Goal: Answer question/provide support

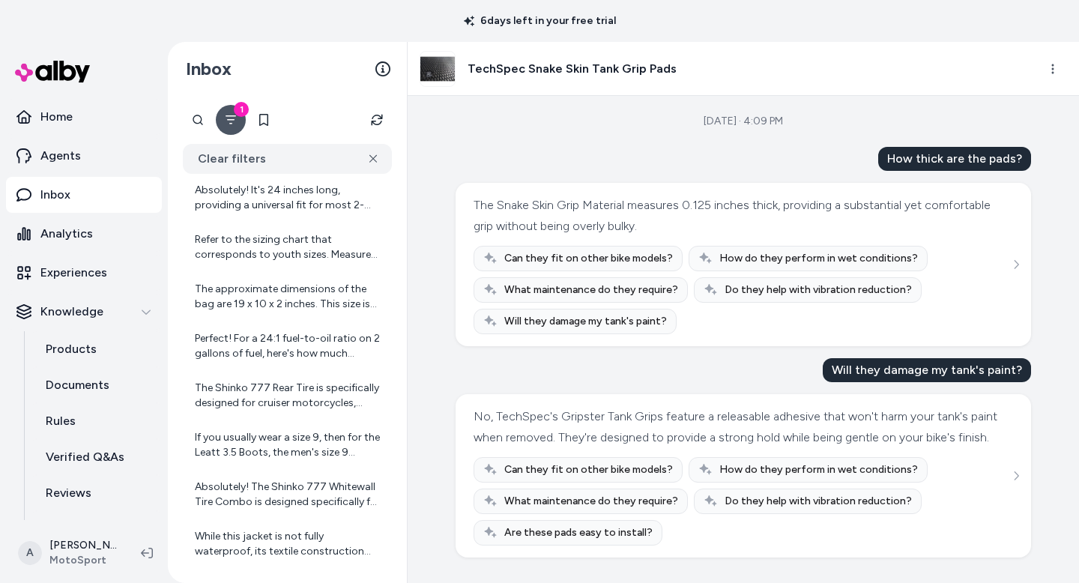
scroll to position [393, 0]
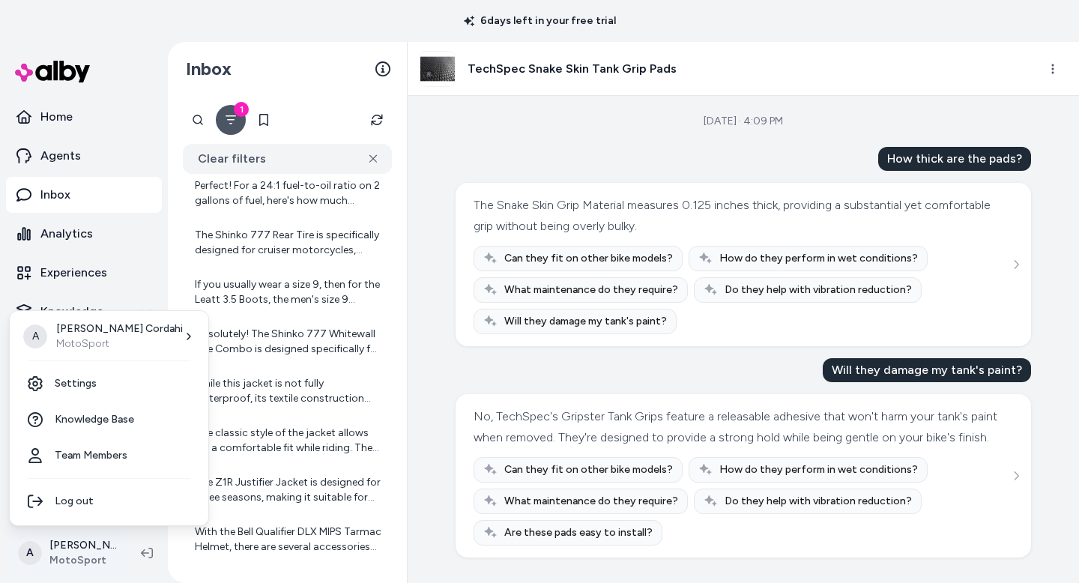
click at [110, 540] on html "6 days left in your free trial Home Agents Inbox Analytics Experiences Knowledg…" at bounding box center [539, 291] width 1079 height 583
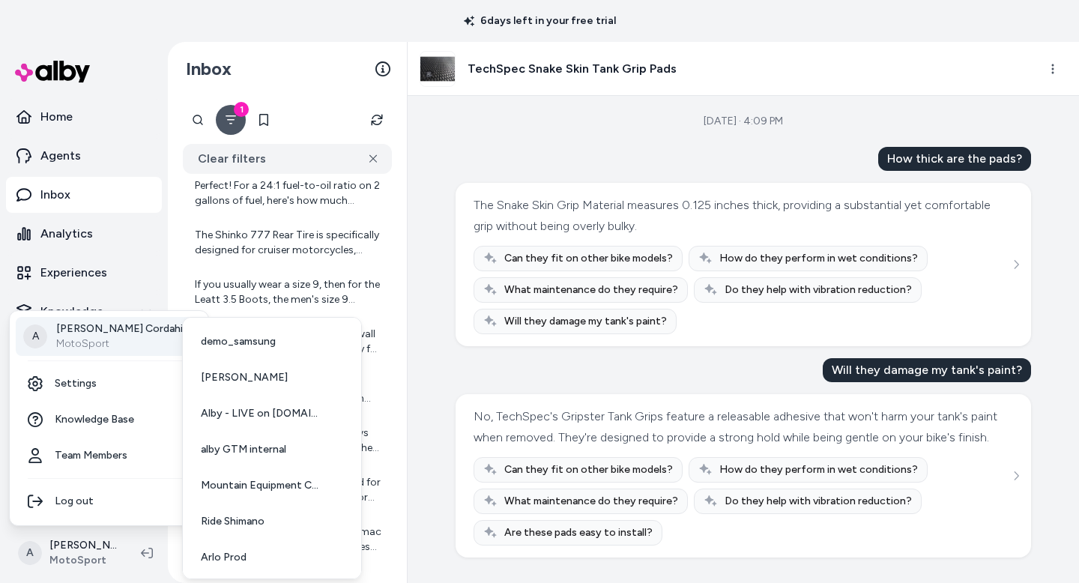
click at [183, 333] on icon at bounding box center [189, 336] width 12 height 12
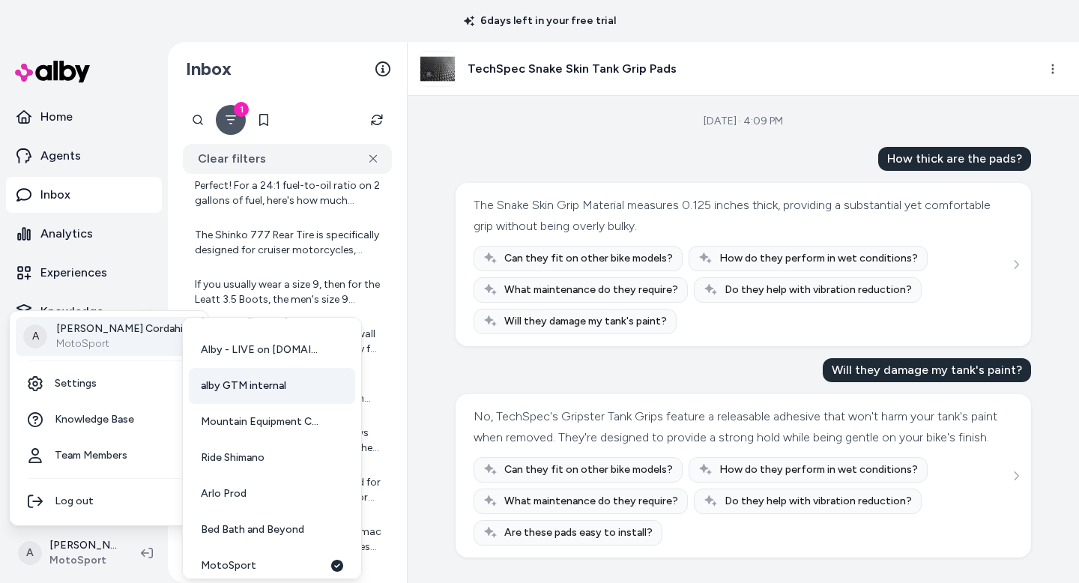
scroll to position [111, 0]
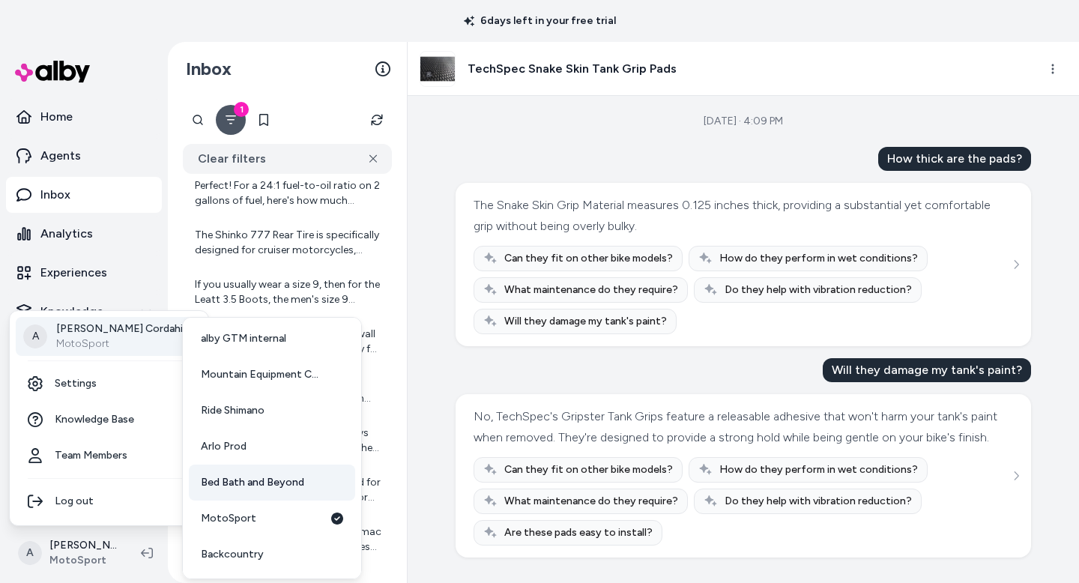
click at [262, 485] on span "Bed Bath and Beyond" at bounding box center [252, 482] width 103 height 15
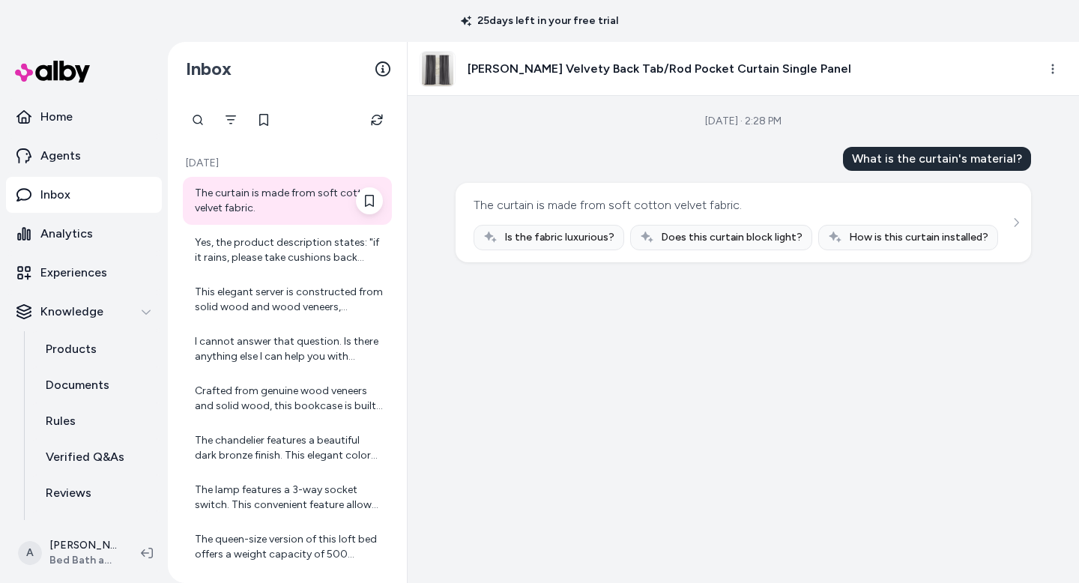
click at [277, 204] on div "The curtain is made from soft cotton velvet fabric." at bounding box center [289, 201] width 188 height 30
click at [280, 250] on div "Yes, the product description states: "if it rains, please take cushions back ho…" at bounding box center [289, 250] width 188 height 30
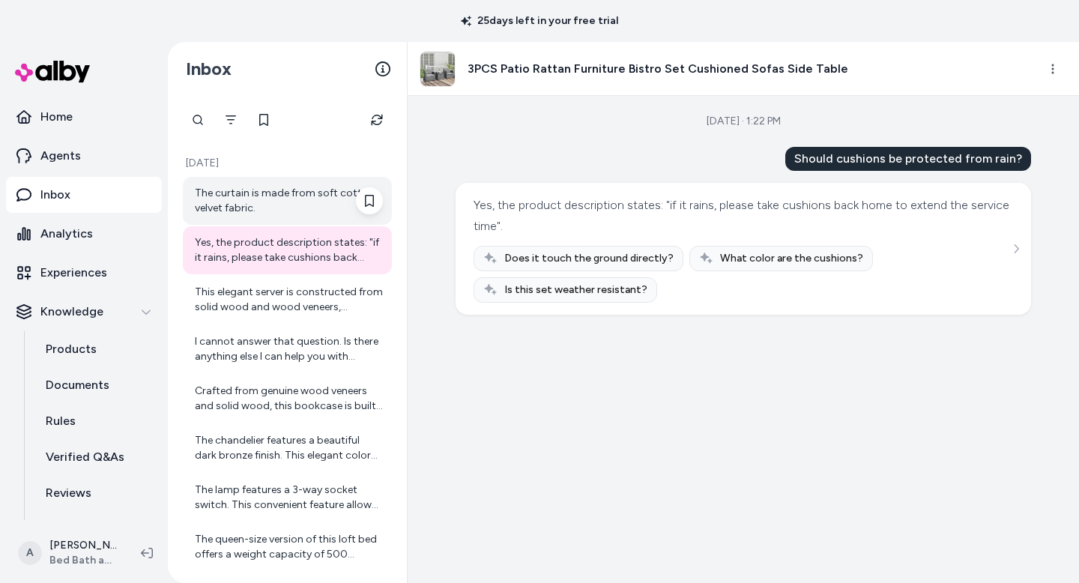
click at [280, 196] on div "The curtain is made from soft cotton velvet fabric." at bounding box center [289, 201] width 188 height 30
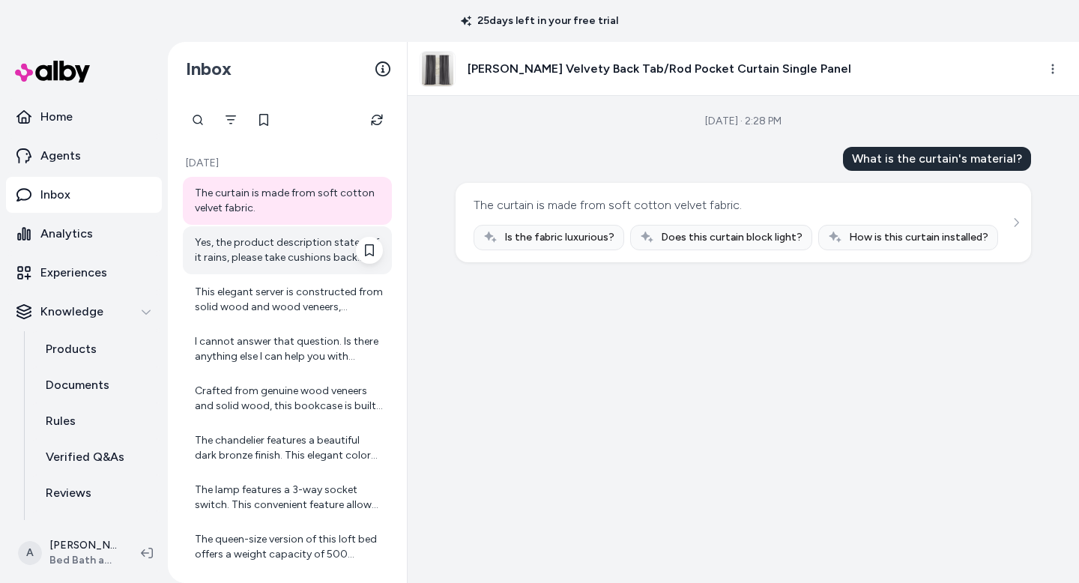
click at [290, 251] on div "Yes, the product description states: "if it rains, please take cushions back ho…" at bounding box center [289, 250] width 188 height 30
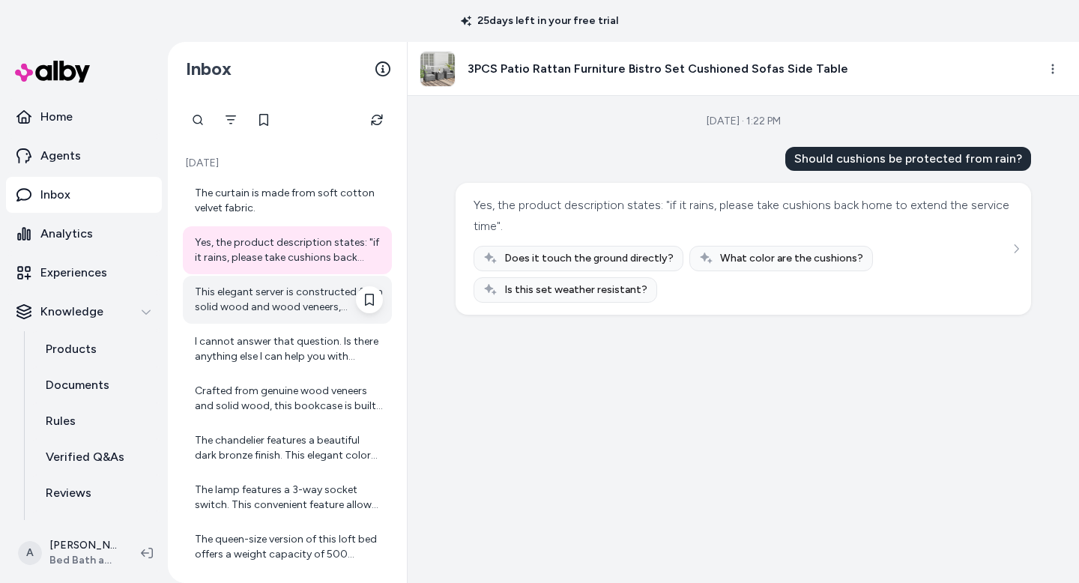
click at [295, 314] on div "This elegant server is constructed from solid wood and wood veneers, ensuring d…" at bounding box center [289, 300] width 188 height 30
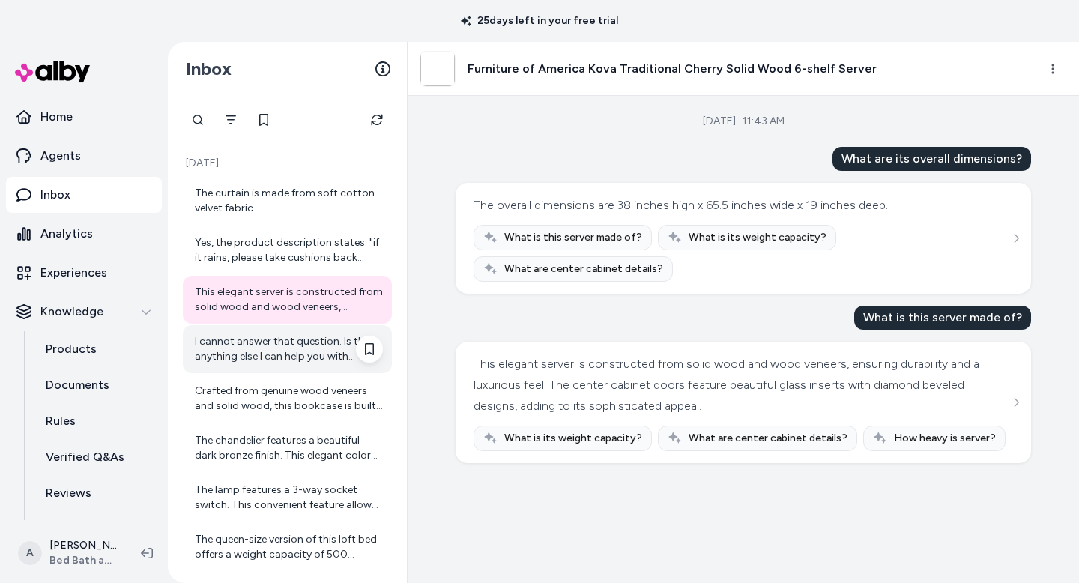
click at [298, 360] on div "I cannot answer that question. Is there anything else I can help you with regar…" at bounding box center [289, 349] width 188 height 30
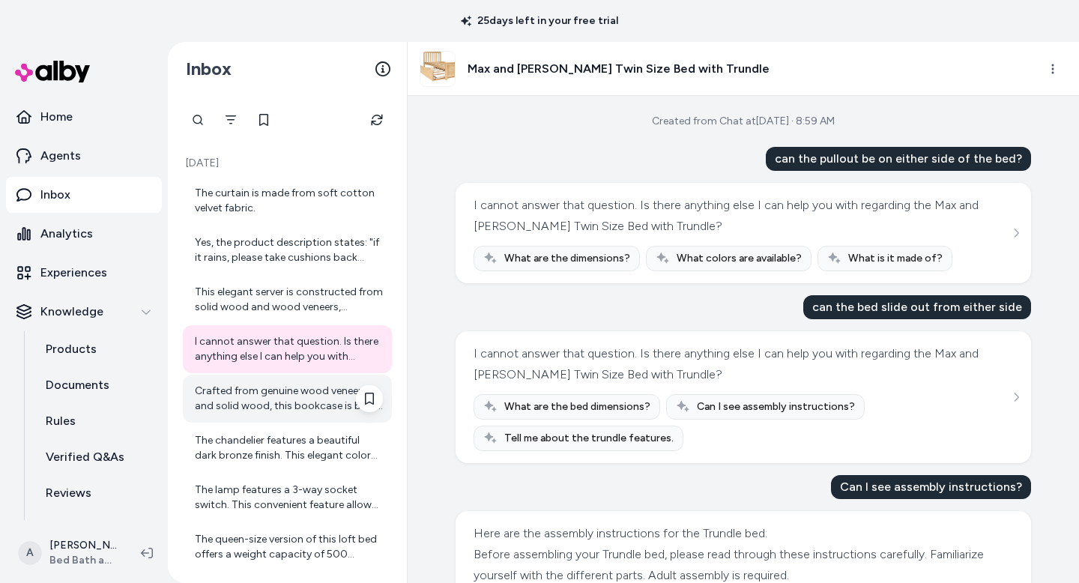
click at [287, 410] on div "Crafted from genuine wood veneers and solid wood, this bookcase is built to las…" at bounding box center [289, 399] width 188 height 30
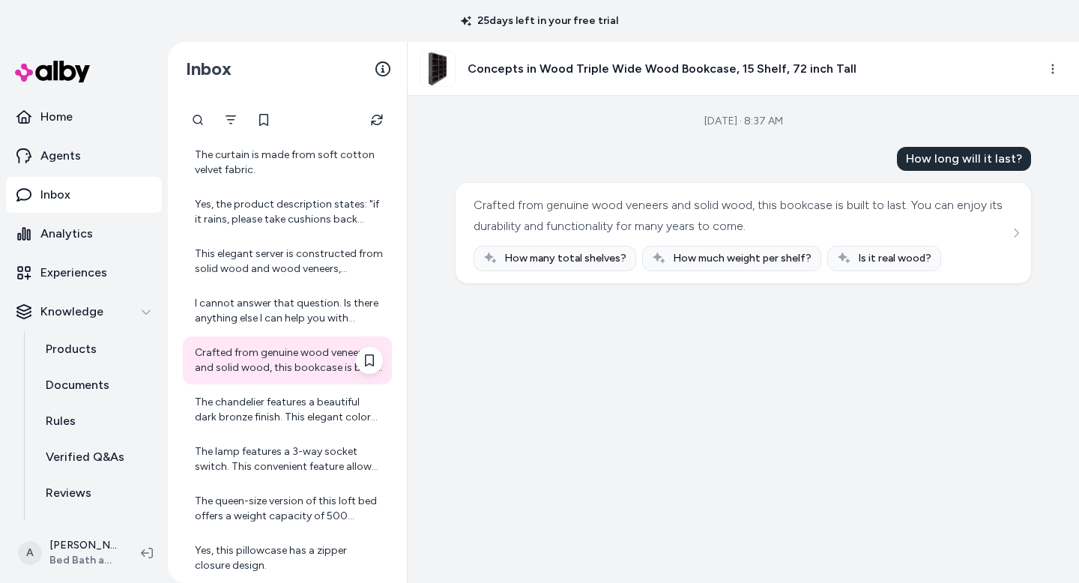
scroll to position [41, 0]
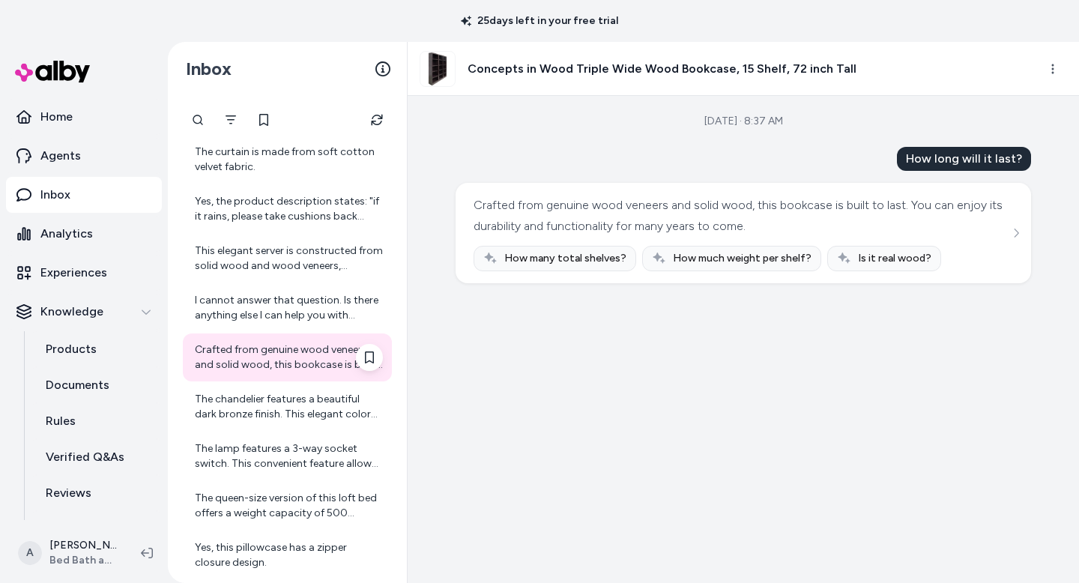
click at [287, 410] on div "The chandelier features a beautiful dark bronze finish. This elegant color prov…" at bounding box center [289, 407] width 188 height 30
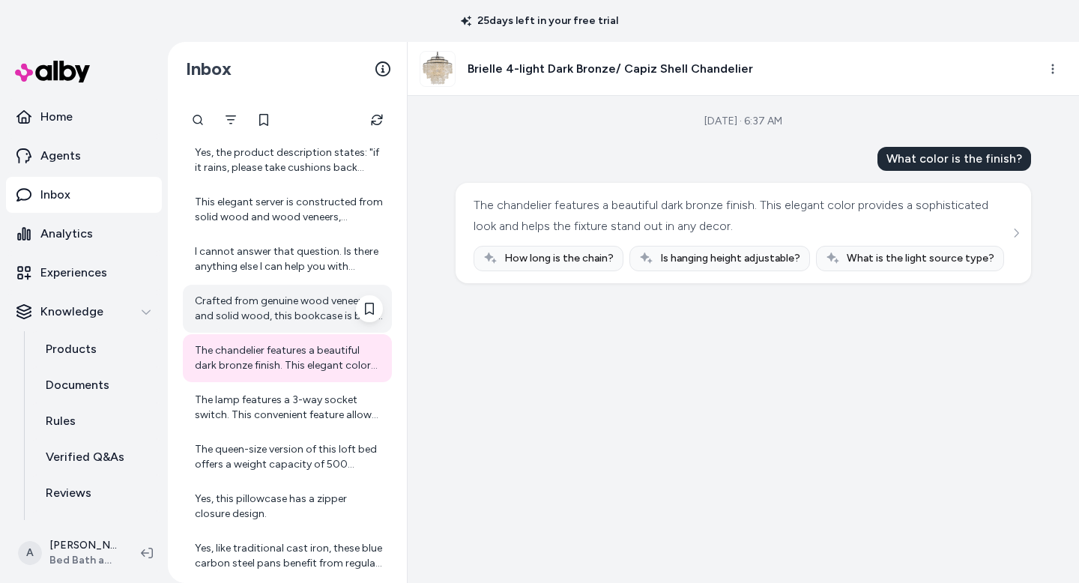
scroll to position [91, 0]
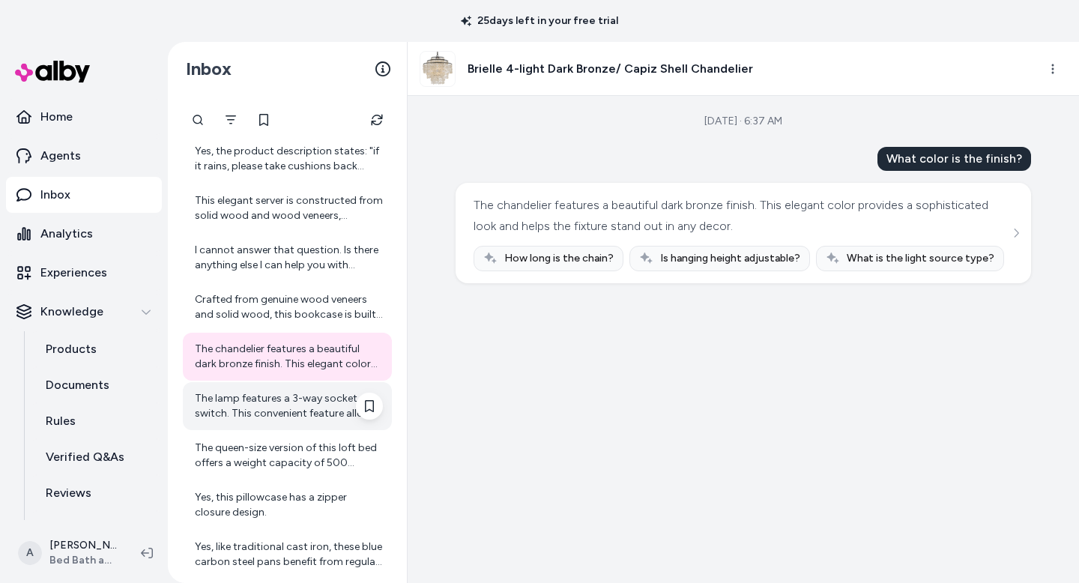
click at [282, 400] on div "The lamp features a 3-way socket switch. This convenient feature allows you to …" at bounding box center [289, 406] width 188 height 30
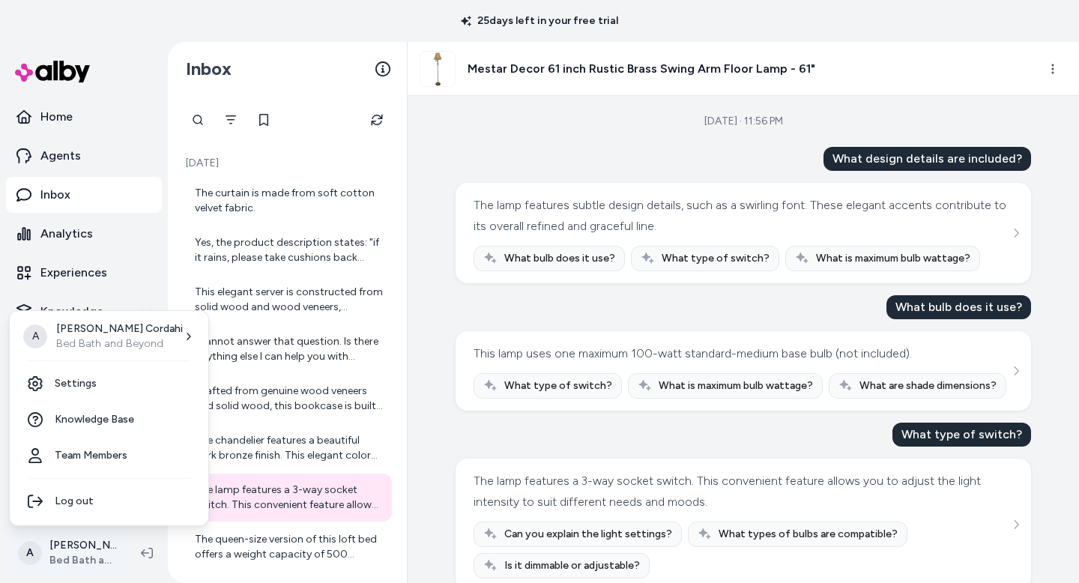
click at [95, 551] on html "25 days left in your free trial Home Agents Inbox Analytics Experiences Knowled…" at bounding box center [539, 291] width 1079 height 583
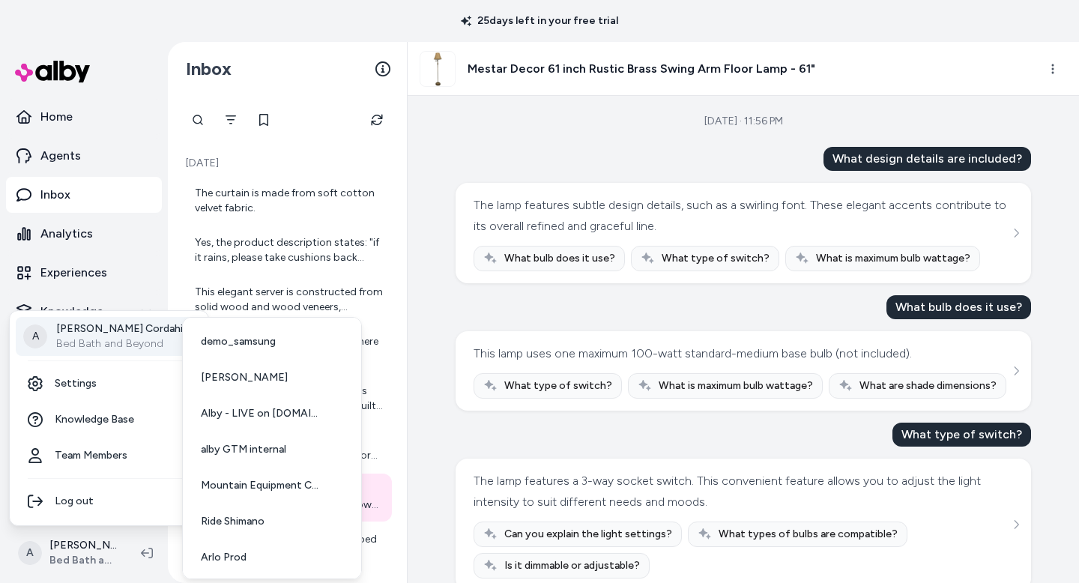
click at [187, 336] on icon at bounding box center [188, 336] width 3 height 6
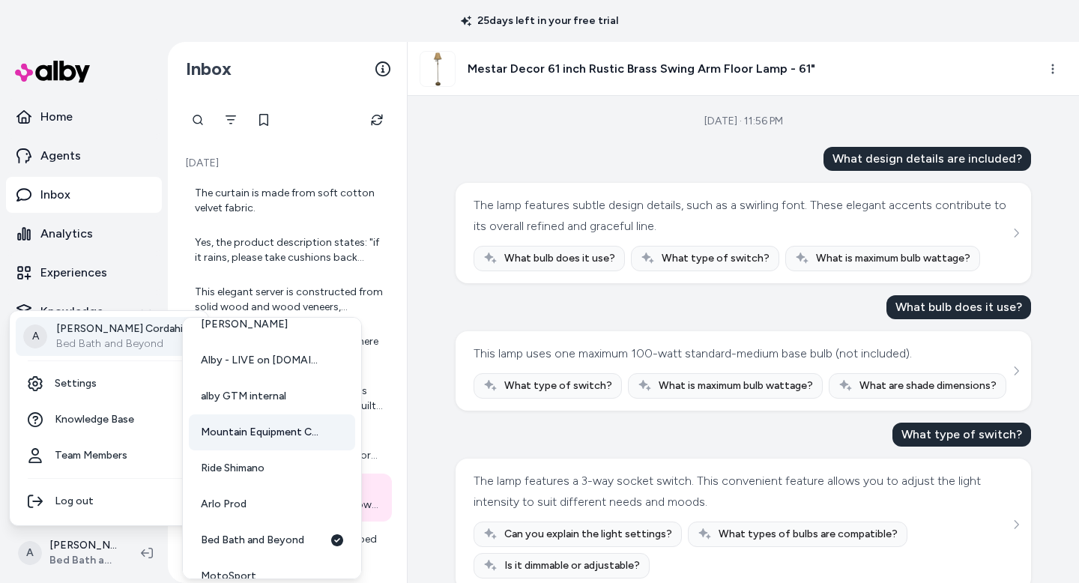
scroll to position [57, 0]
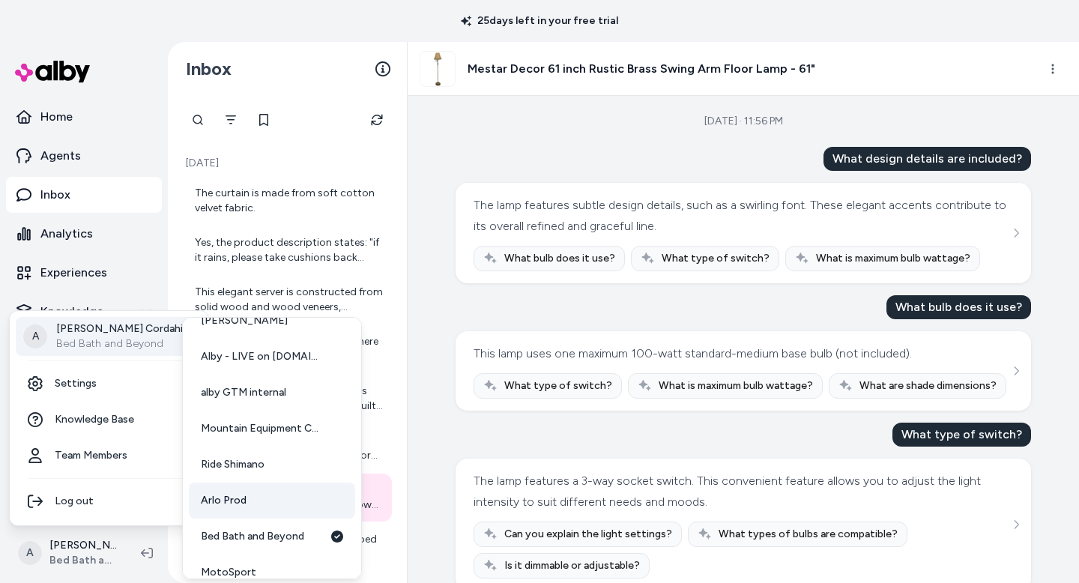
click at [265, 495] on link "Arlo Prod" at bounding box center [272, 501] width 166 height 36
